Goal: Task Accomplishment & Management: Manage account settings

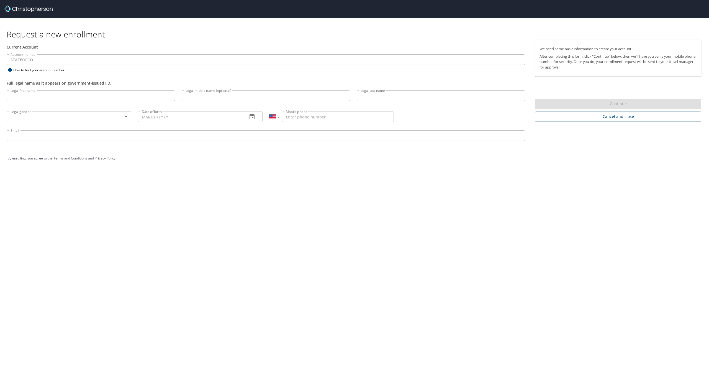
select select "US"
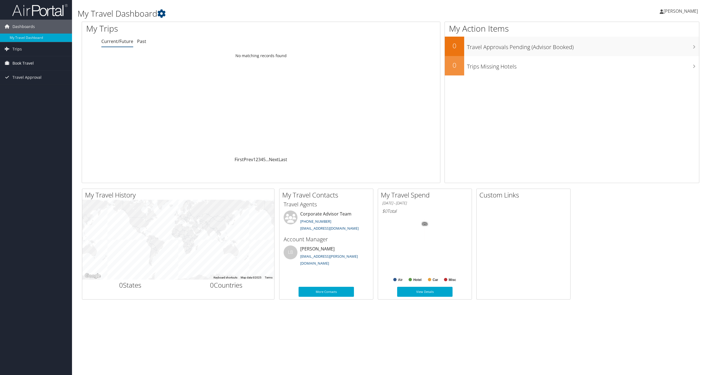
click at [34, 63] on link "Book Travel" at bounding box center [36, 63] width 72 height 14
click at [36, 91] on link "Book/Manage Online Trips" at bounding box center [36, 91] width 72 height 8
click at [685, 30] on h1 "My Action Items" at bounding box center [572, 29] width 254 height 12
click at [695, 29] on icon at bounding box center [693, 28] width 16 height 9
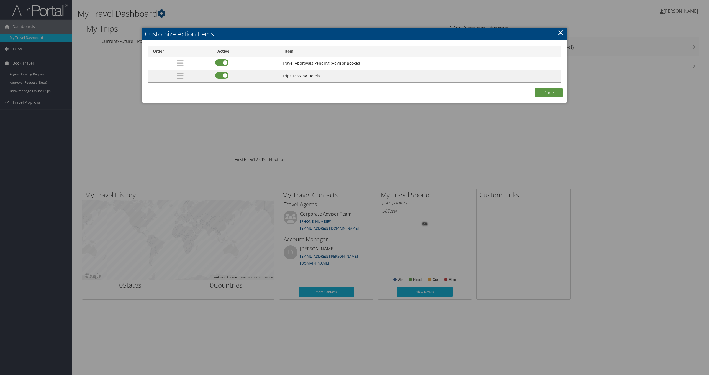
click at [561, 34] on link "×" at bounding box center [561, 32] width 6 height 11
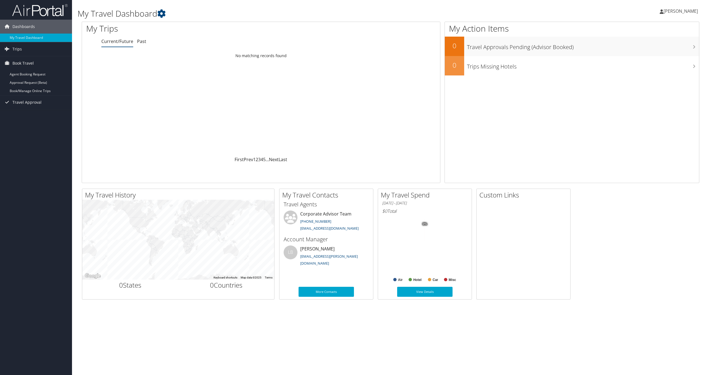
click at [684, 11] on span "[PERSON_NAME]" at bounding box center [681, 11] width 34 height 6
click at [655, 29] on link "My Settings" at bounding box center [667, 30] width 62 height 9
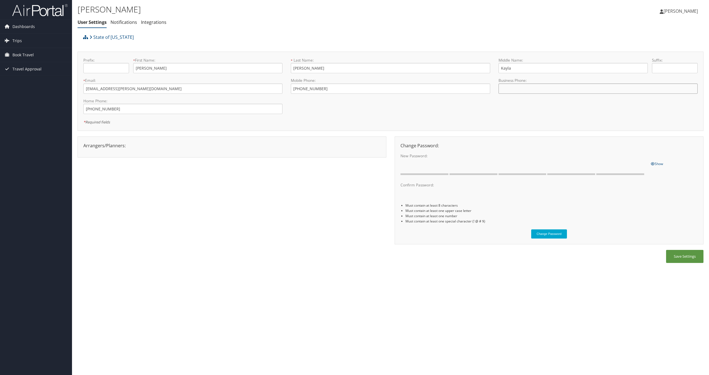
click at [556, 85] on input "tel" at bounding box center [598, 88] width 199 height 10
type input "+"
type input "+1 (719) 850-0579"
click at [122, 25] on link "Notifications" at bounding box center [124, 22] width 27 height 6
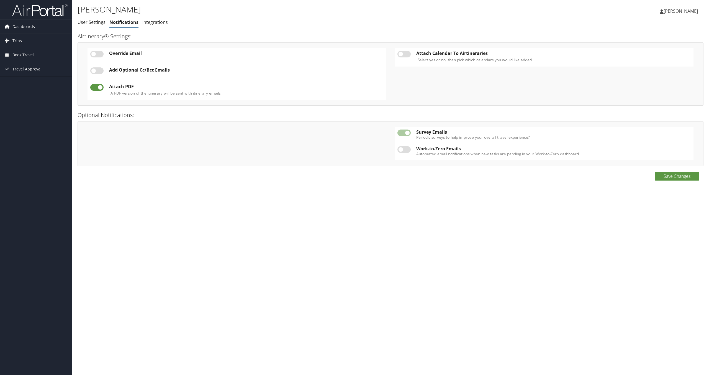
click at [35, 28] on link "Dashboards" at bounding box center [36, 27] width 72 height 14
click at [39, 38] on link "My Travel Dashboard" at bounding box center [36, 38] width 72 height 8
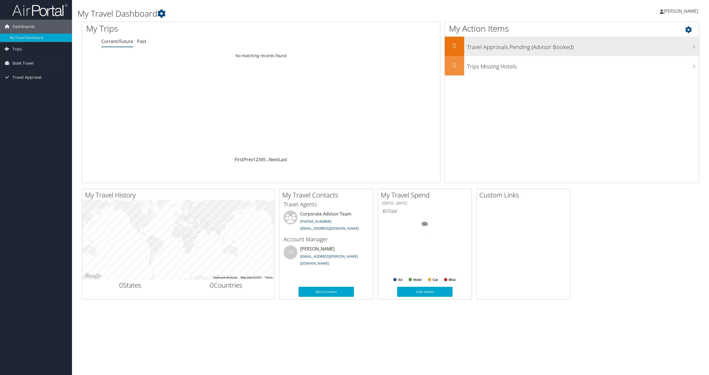
click at [610, 53] on div "Travel Approvals Pending (Advisor Booked)" at bounding box center [581, 46] width 235 height 19
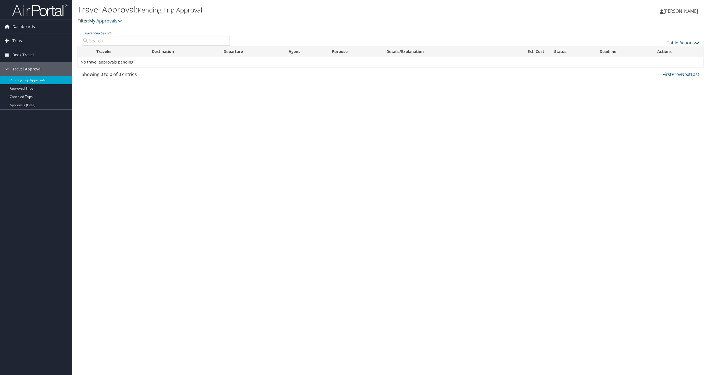
click at [42, 24] on link "Dashboards" at bounding box center [36, 27] width 72 height 14
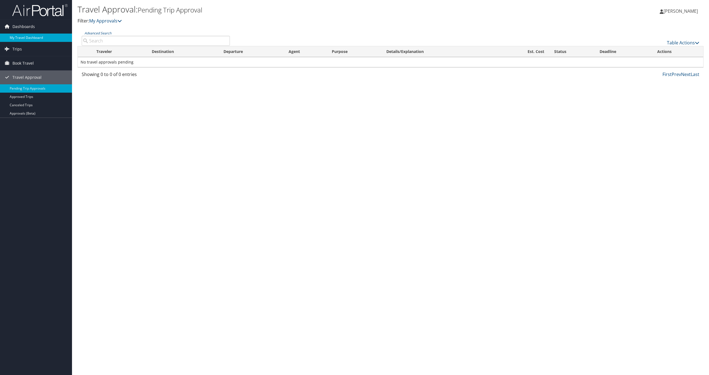
click at [30, 39] on link "My Travel Dashboard" at bounding box center [36, 38] width 72 height 8
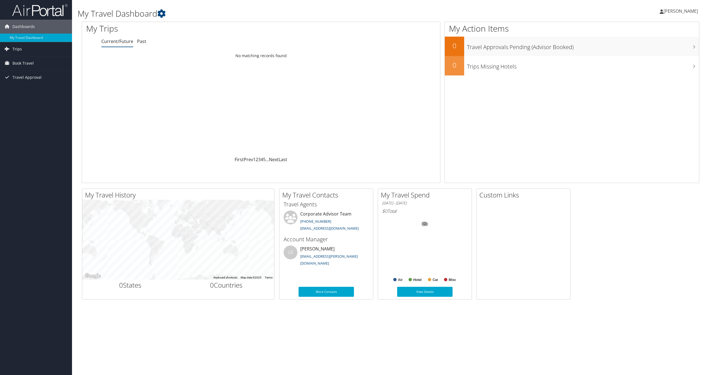
click at [48, 52] on link "Trips" at bounding box center [36, 49] width 72 height 14
click at [37, 104] on span "Travel Approval" at bounding box center [26, 102] width 29 height 14
click at [36, 115] on link "Pending Trip Approvals" at bounding box center [36, 113] width 72 height 8
